Goal: Information Seeking & Learning: Check status

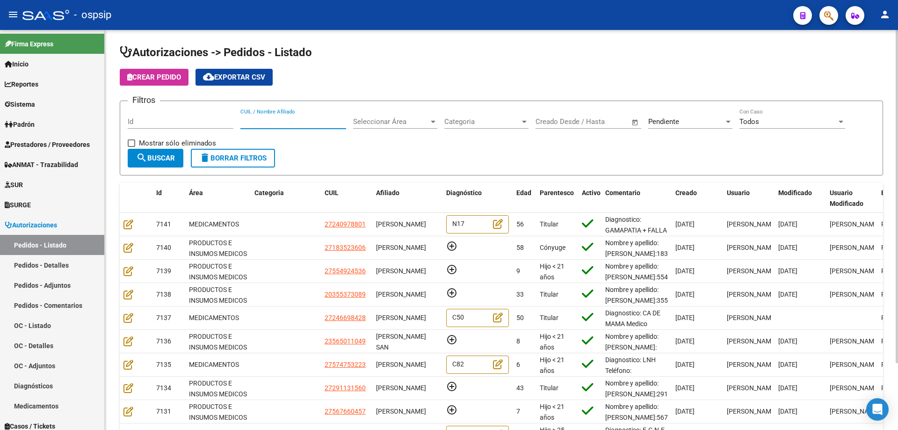
click at [284, 122] on input "CUIL / Nombre Afiliado" at bounding box center [293, 121] width 106 height 8
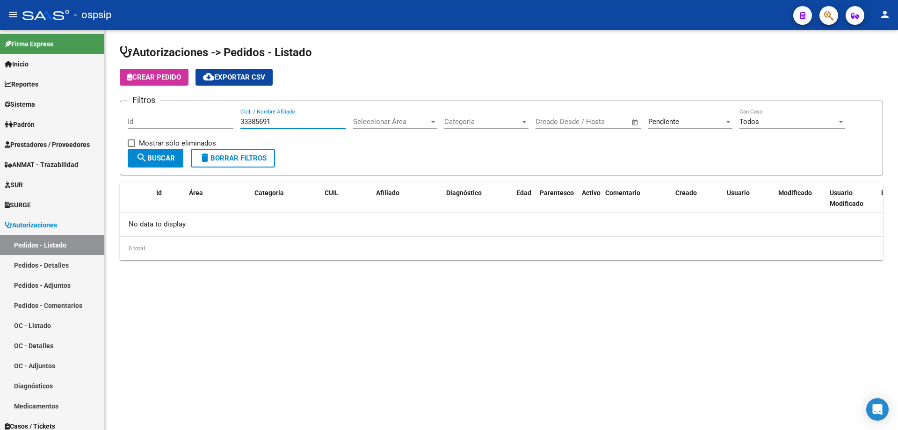
type input "33385691"
click at [689, 120] on div "Pendiente" at bounding box center [686, 121] width 76 height 8
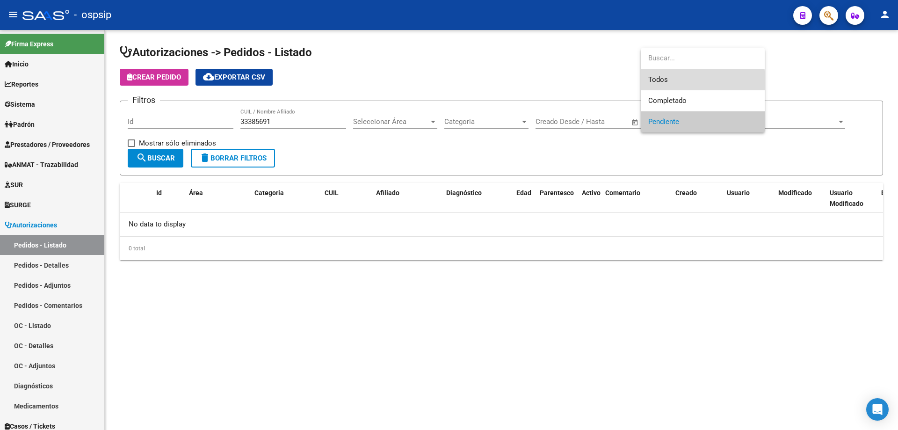
click at [666, 80] on span "Todos" at bounding box center [702, 79] width 109 height 21
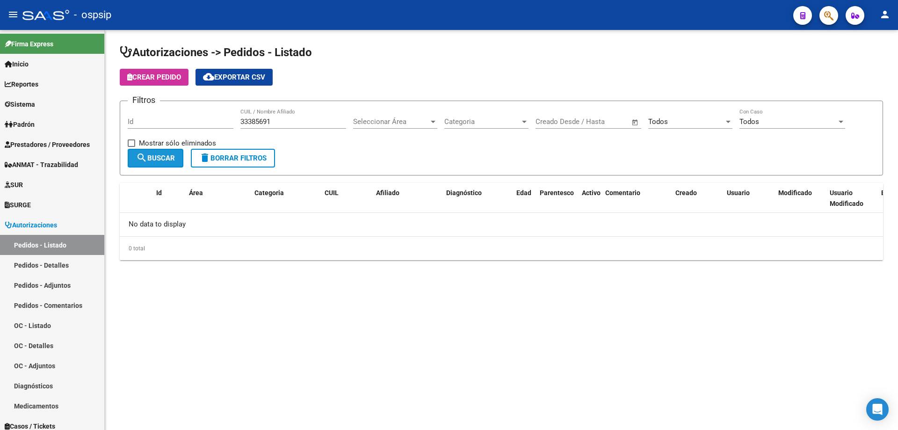
click at [149, 150] on button "search Buscar" at bounding box center [156, 158] width 56 height 19
drag, startPoint x: 278, startPoint y: 124, endPoint x: 219, endPoint y: 120, distance: 59.1
click at [238, 118] on div "Filtros Id 33385691 CUIL / Nombre Afiliado Seleccionar Área Seleccionar Área Ca…" at bounding box center [502, 129] width 748 height 40
click at [689, 120] on div "Todos" at bounding box center [686, 121] width 76 height 8
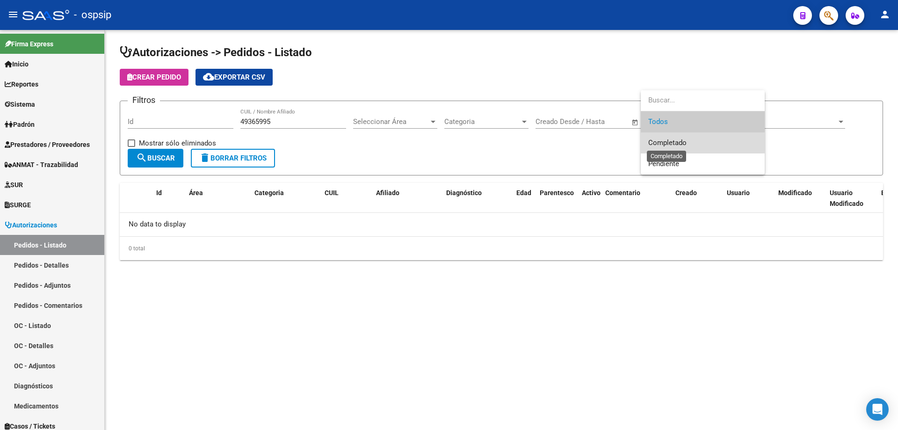
click at [676, 143] on span "Completado" at bounding box center [667, 142] width 38 height 8
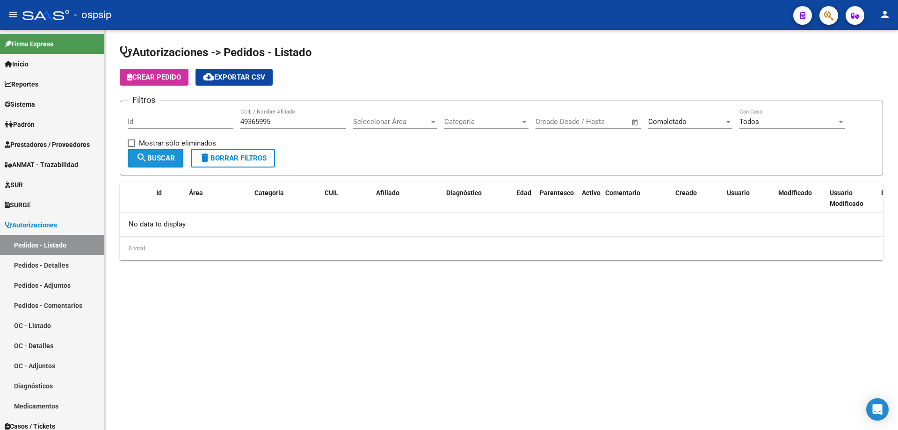
click at [160, 159] on span "search Buscar" at bounding box center [155, 158] width 39 height 8
click at [673, 117] on div "Completado Seleccionar Estado" at bounding box center [690, 119] width 84 height 20
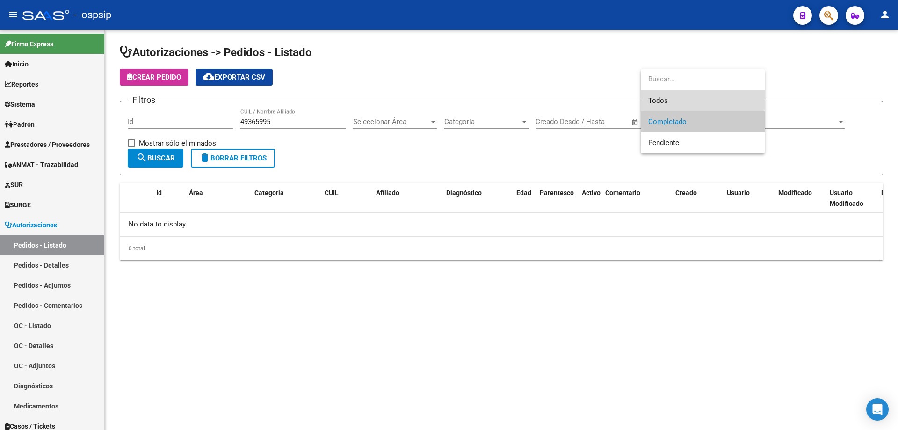
click at [680, 98] on span "Todos" at bounding box center [702, 100] width 109 height 21
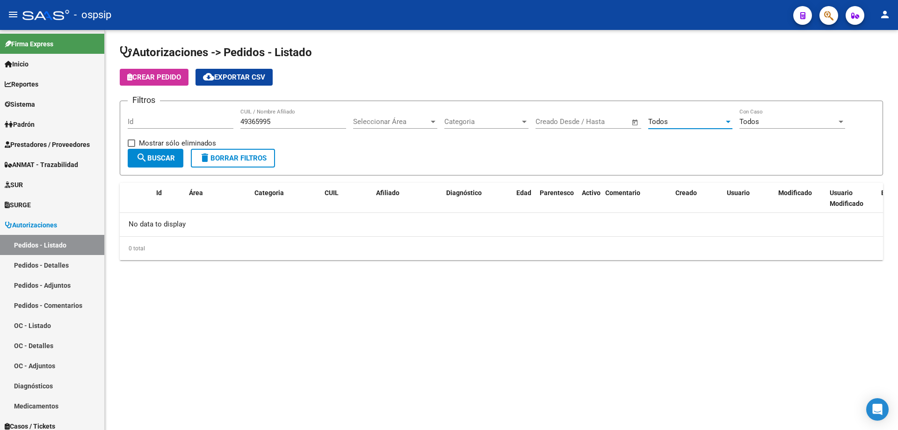
click at [172, 155] on span "search Buscar" at bounding box center [155, 158] width 39 height 8
drag, startPoint x: 278, startPoint y: 122, endPoint x: 240, endPoint y: 121, distance: 38.4
click at [240, 121] on div "Filtros Id 49365995 CUIL / Nombre Afiliado Seleccionar Área Seleccionar Área Ca…" at bounding box center [502, 129] width 748 height 40
drag, startPoint x: 262, startPoint y: 116, endPoint x: 243, endPoint y: 134, distance: 25.8
click at [243, 135] on div "49365995 CUIL / Nombre Afiliado" at bounding box center [293, 123] width 106 height 29
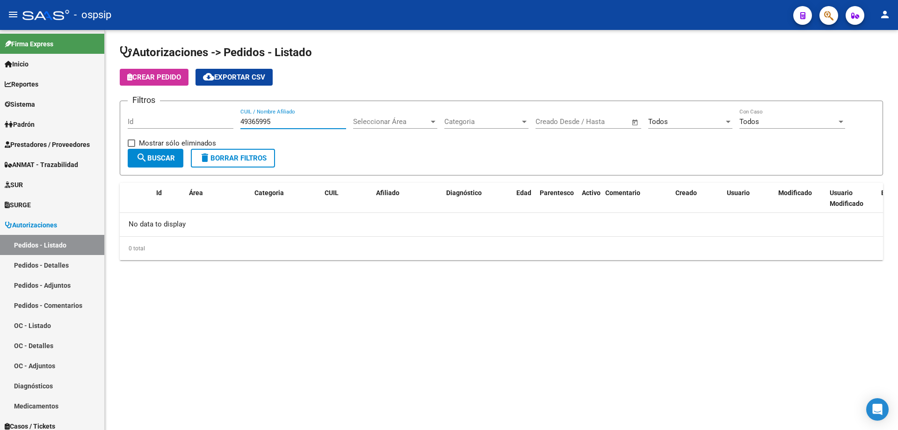
drag, startPoint x: 263, startPoint y: 122, endPoint x: 232, endPoint y: 120, distance: 30.9
click at [232, 120] on div "Filtros Id 49365995 CUIL / Nombre Afiliado Seleccionar Área Seleccionar Área Ca…" at bounding box center [502, 129] width 748 height 40
paste input "Reintegro de Medicación -Orden Médica (La misma debe contar si o si con Apellid…"
type input "Reintegro de Medicación -Orden Médica (La misma debe contar si o si con Apellid…"
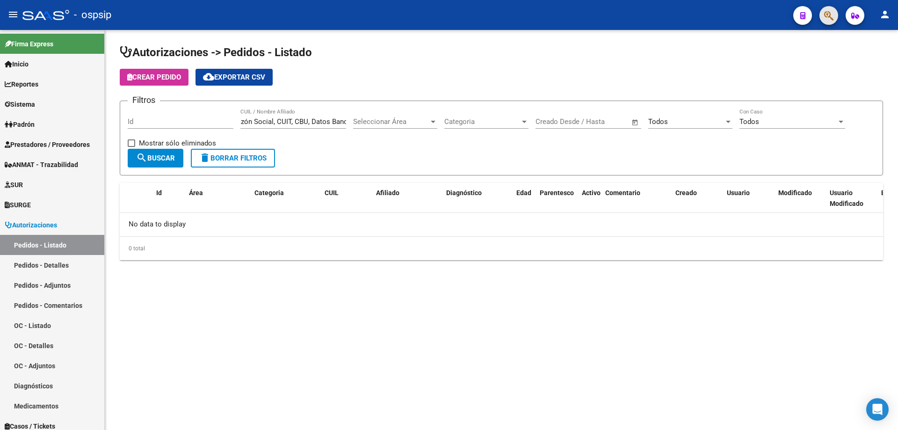
scroll to position [0, 0]
click at [823, 17] on button "button" at bounding box center [829, 15] width 19 height 19
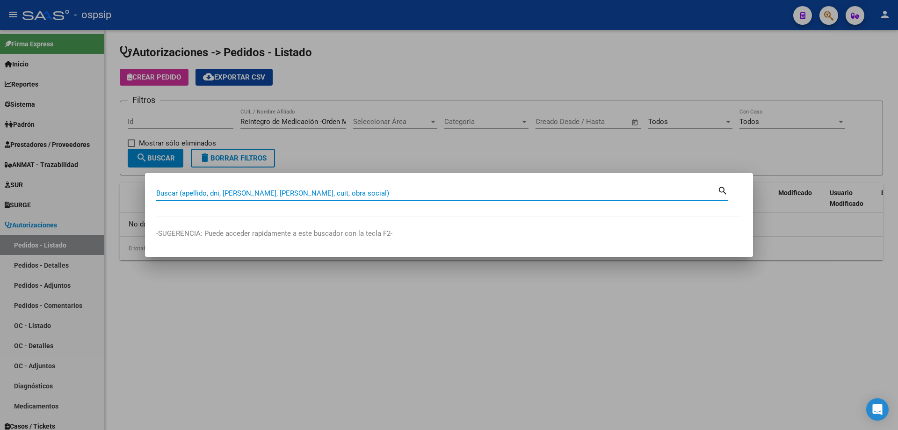
click at [216, 194] on input "Buscar (apellido, dni, [PERSON_NAME], [PERSON_NAME], cuit, obra social)" at bounding box center [436, 193] width 561 height 8
click at [187, 193] on input "Buscar (apellido, dni, [PERSON_NAME], [PERSON_NAME], cuit, obra social)" at bounding box center [436, 193] width 561 height 8
type input "Reintegro de Medicación -Orden Médica (La misma debe contar si o si con Apellid…"
click at [725, 189] on mat-icon "search" at bounding box center [723, 189] width 11 height 11
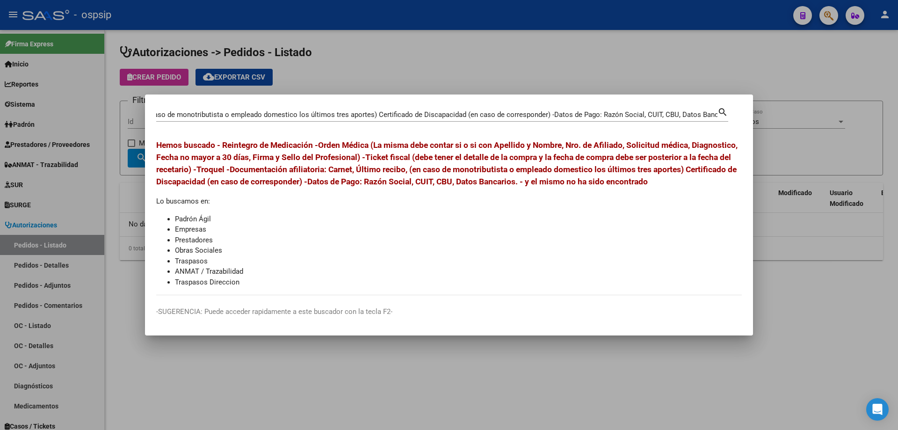
scroll to position [0, 0]
click at [727, 112] on mat-icon "search" at bounding box center [723, 111] width 11 height 11
click at [694, 34] on div at bounding box center [449, 215] width 898 height 430
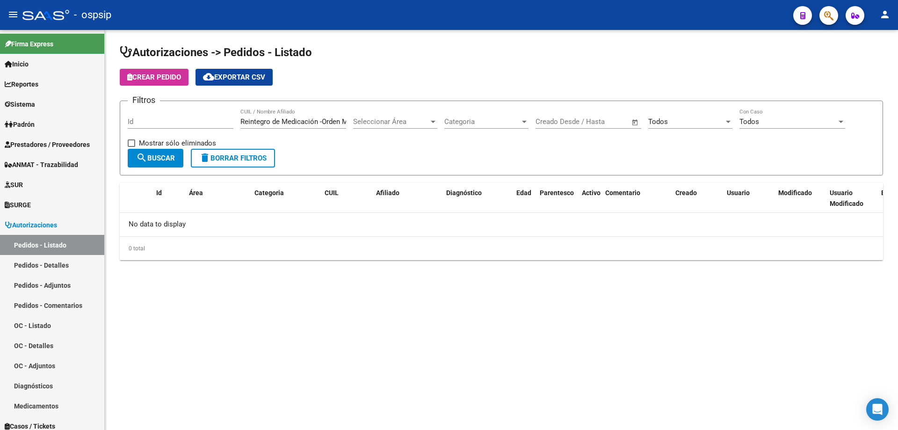
click at [295, 117] on div "Reintegro de Medicación -Orden Médica (La misma debe contar si o si con Apellid…" at bounding box center [293, 119] width 106 height 20
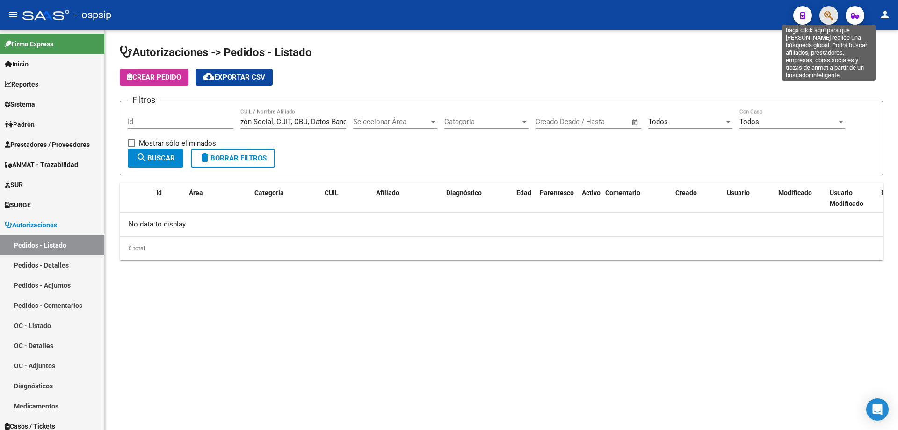
click at [825, 20] on icon "button" at bounding box center [828, 15] width 9 height 11
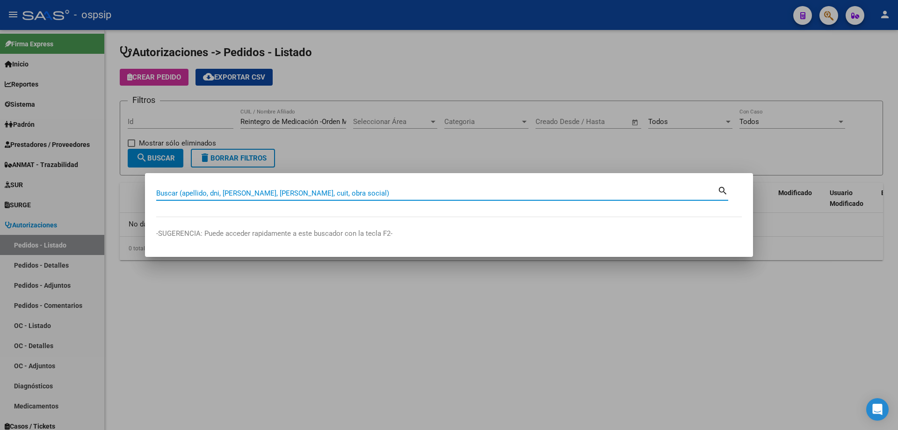
click at [172, 193] on input "Buscar (apellido, dni, [PERSON_NAME], [PERSON_NAME], cuit, obra social)" at bounding box center [436, 193] width 561 height 8
type input "49365995"
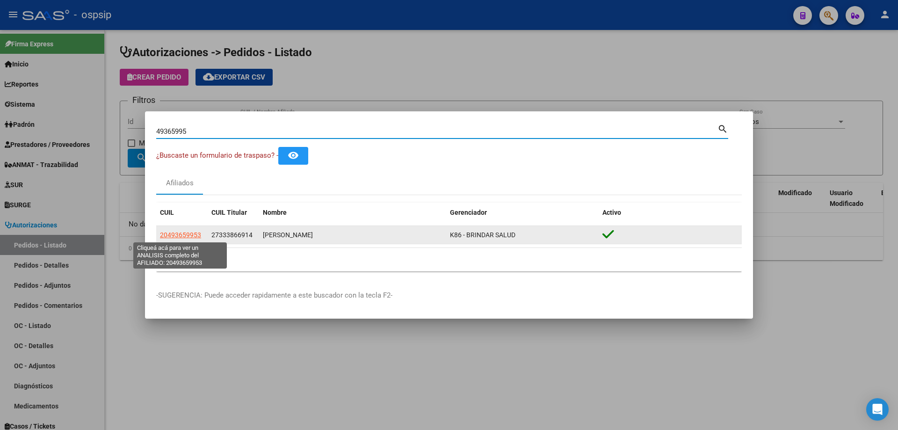
click at [179, 233] on span "20493659953" at bounding box center [180, 234] width 41 height 7
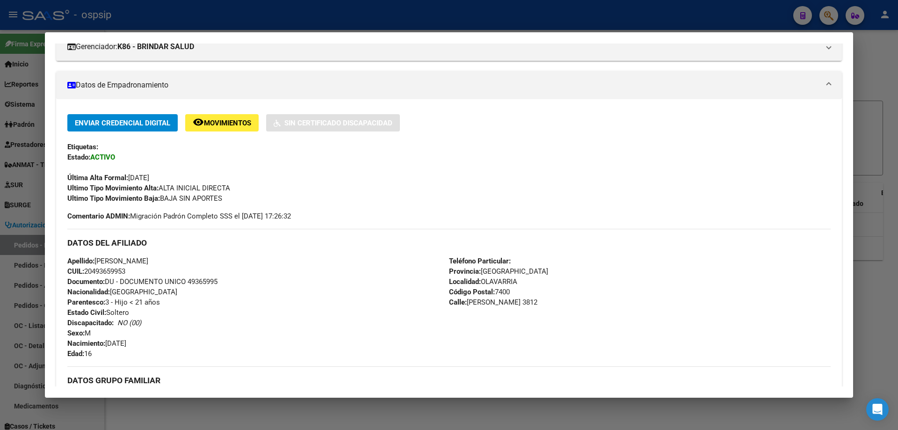
scroll to position [140, 0]
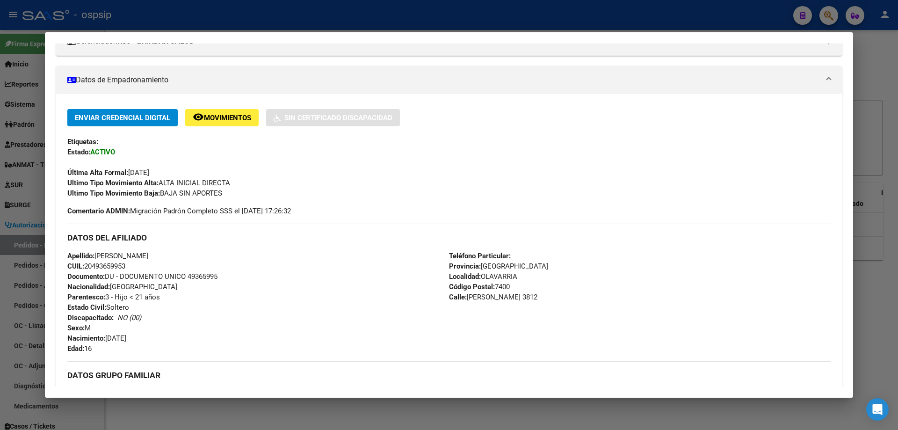
click at [130, 262] on div "Apellido: [PERSON_NAME] CUIL: 20493659953 Documento: DU - DOCUMENTO UNICO 49365…" at bounding box center [258, 302] width 382 height 103
click at [136, 270] on div "Apellido: [PERSON_NAME] CUIL: 20493659953 Documento: DU - DOCUMENTO UNICO 49365…" at bounding box center [258, 302] width 382 height 103
click at [147, 302] on div "Apellido: [PERSON_NAME] CUIL: 20493659953 Documento: DU - DOCUMENTO UNICO 49365…" at bounding box center [258, 302] width 382 height 103
drag, startPoint x: 129, startPoint y: 266, endPoint x: 86, endPoint y: 267, distance: 43.1
click at [86, 267] on span "CUIL: 20493659953" at bounding box center [96, 266] width 58 height 8
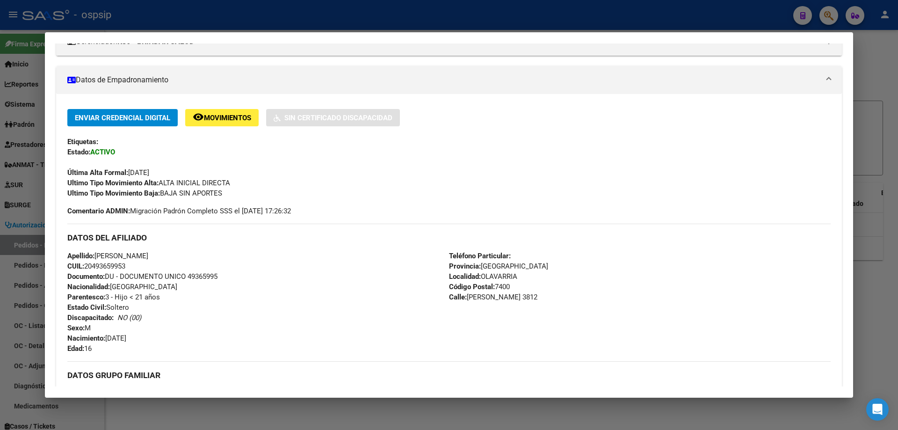
copy span "20493659953"
click at [372, 29] on div at bounding box center [449, 215] width 898 height 430
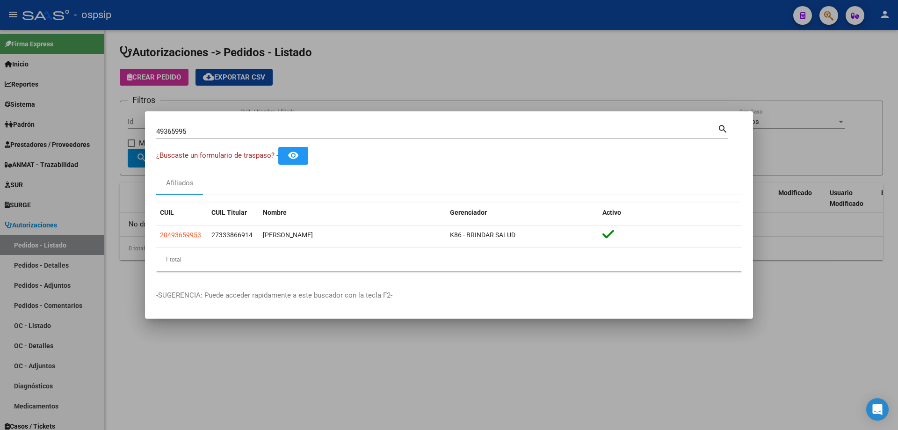
click at [378, 64] on div at bounding box center [449, 215] width 898 height 430
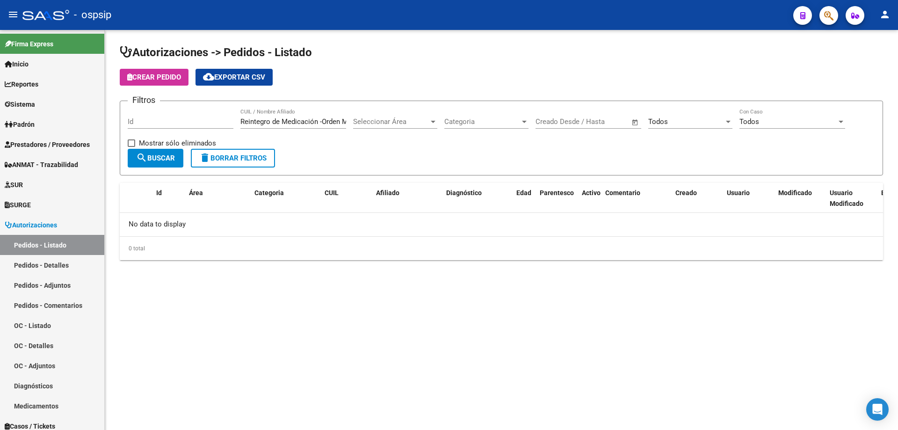
click at [305, 116] on div "Reintegro de Medicación -Orden Médica (La misma debe contar si o si con Apellid…" at bounding box center [293, 119] width 106 height 20
type input "R"
click at [288, 120] on input "CUIL / Nombre Afiliado" at bounding box center [293, 121] width 106 height 8
paste input "20493659953"
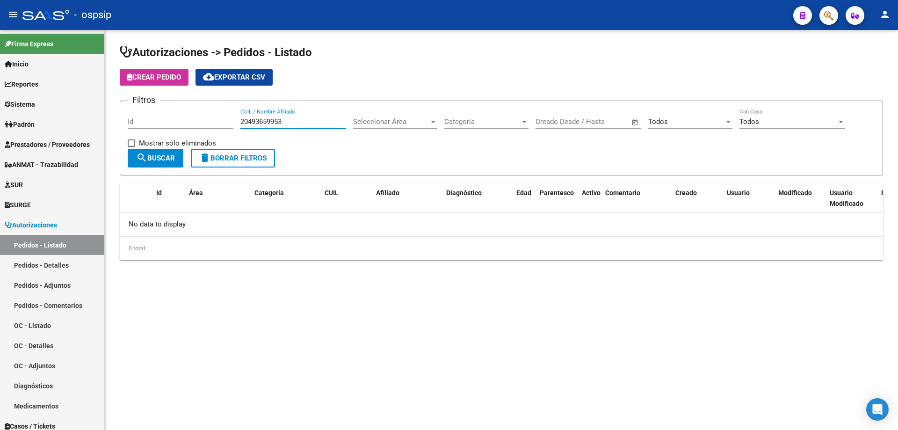
type input "20493659953"
click at [153, 161] on span "search Buscar" at bounding box center [155, 158] width 39 height 8
click at [667, 122] on div "Todos" at bounding box center [686, 121] width 76 height 8
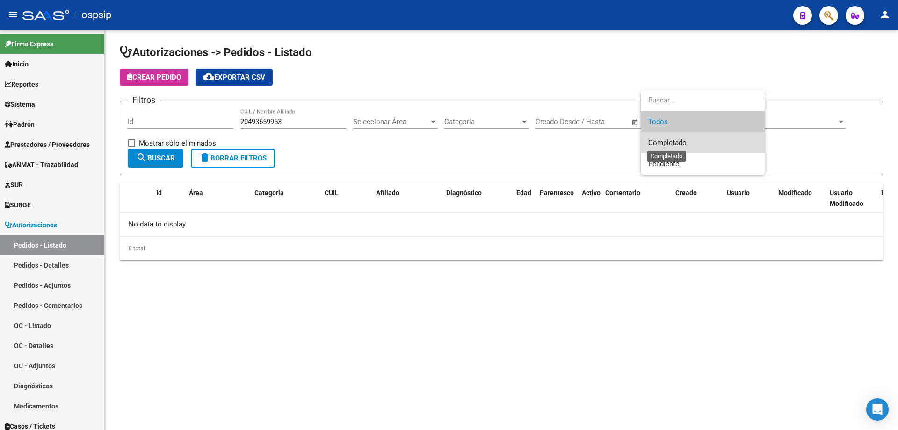
click at [681, 145] on span "Completado" at bounding box center [667, 142] width 38 height 8
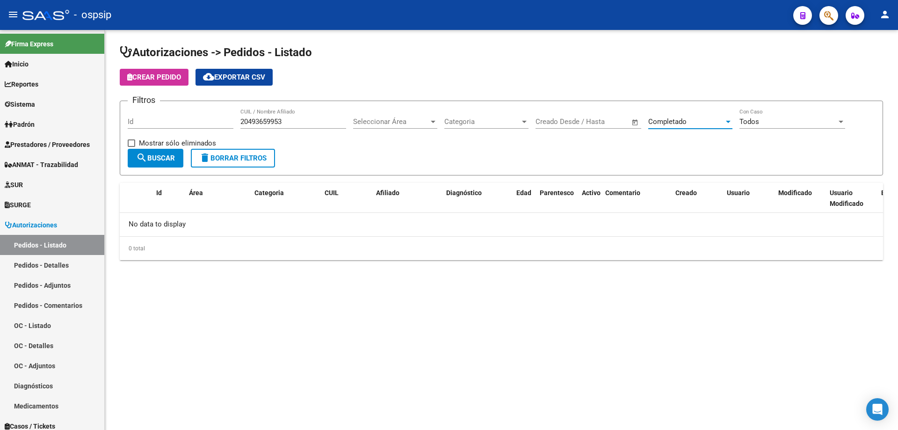
click at [158, 153] on button "search Buscar" at bounding box center [156, 158] width 56 height 19
click at [691, 123] on div "Completado" at bounding box center [686, 121] width 76 height 8
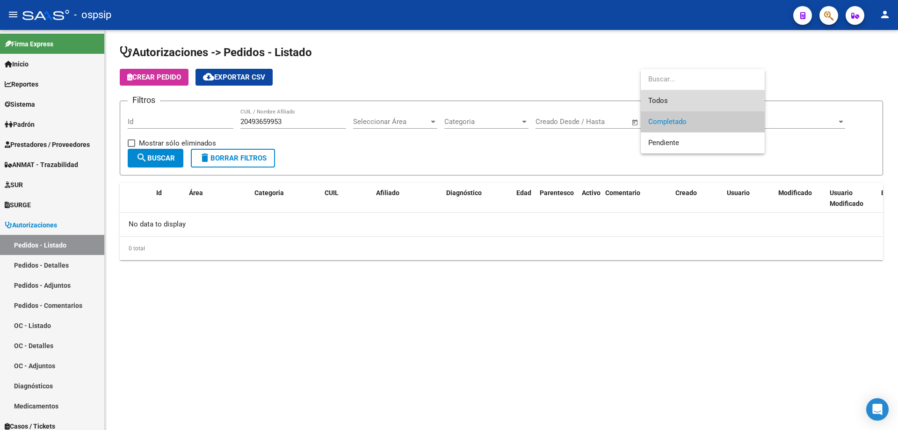
click at [686, 105] on span "Todos" at bounding box center [702, 100] width 109 height 21
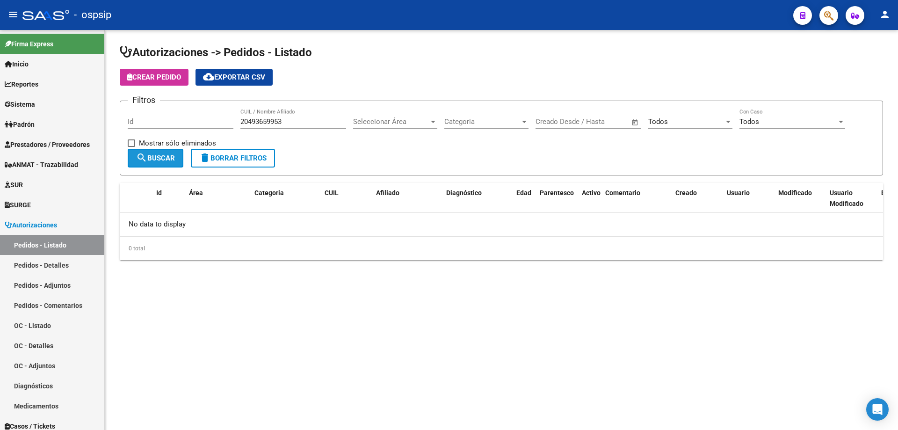
click at [154, 158] on span "search Buscar" at bounding box center [155, 158] width 39 height 8
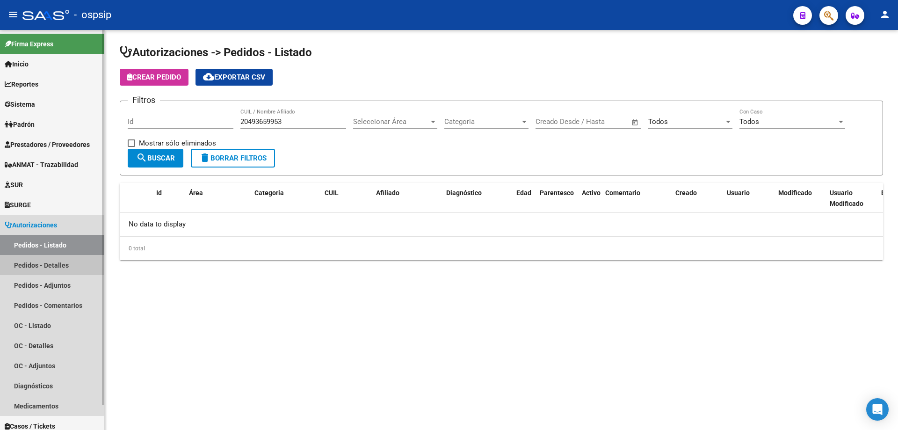
click at [46, 264] on link "Pedidos - Detalles" at bounding box center [52, 265] width 104 height 20
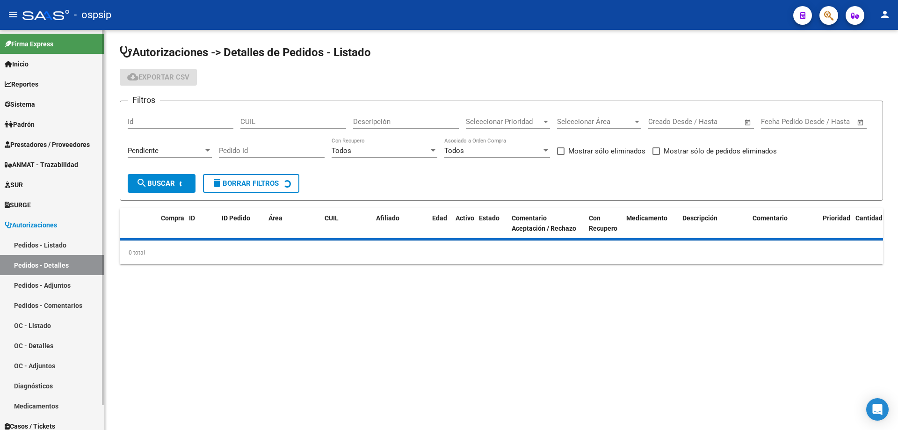
click at [49, 242] on link "Pedidos - Listado" at bounding box center [52, 245] width 104 height 20
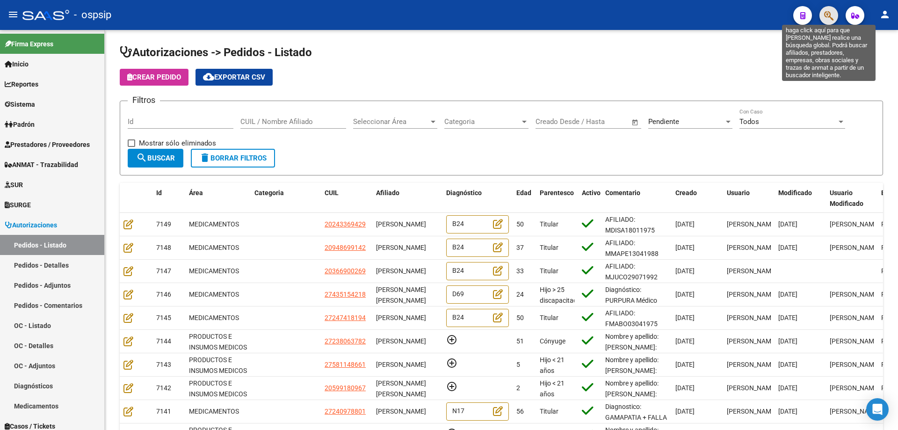
click at [827, 19] on icon "button" at bounding box center [828, 15] width 9 height 11
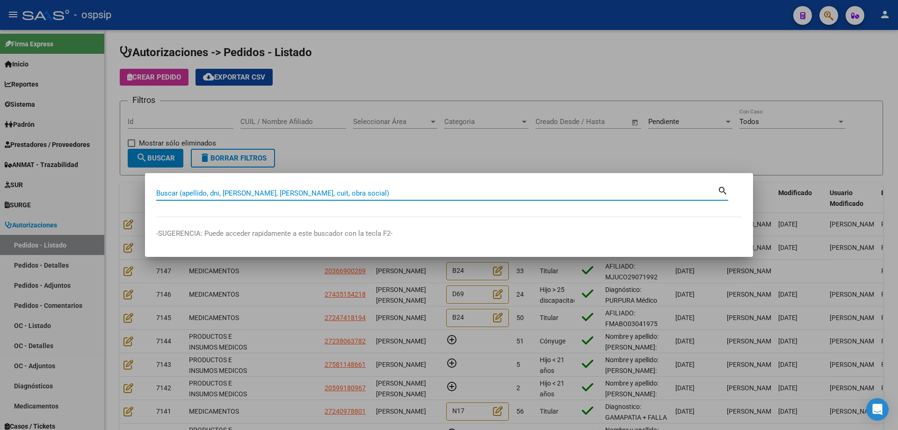
click at [203, 194] on input "Buscar (apellido, dni, [PERSON_NAME], [PERSON_NAME], cuit, obra social)" at bounding box center [436, 193] width 561 height 8
type input "20493659953"
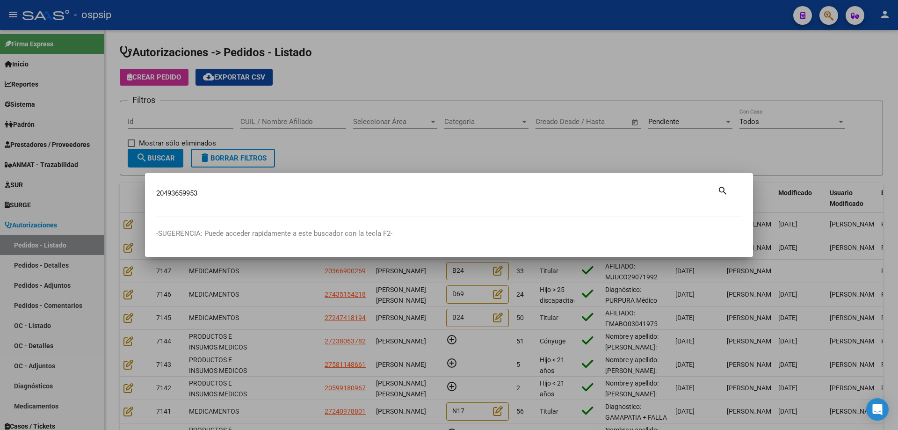
click at [721, 190] on mat-icon "search" at bounding box center [723, 189] width 11 height 11
